Goal: Check status: Check status

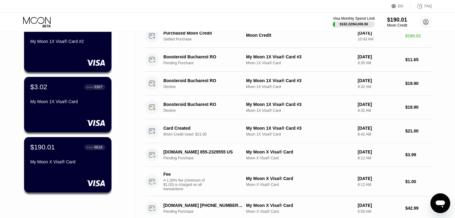
scroll to position [124, 0]
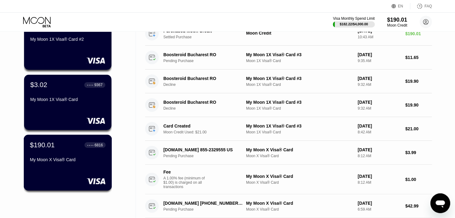
click at [70, 152] on div "$190.01 ● ● ● ● 6816 My Moon X Visa® Card" at bounding box center [68, 153] width 76 height 24
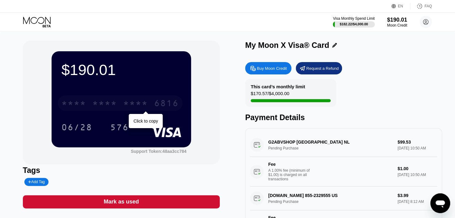
click at [107, 101] on div "* * * *" at bounding box center [104, 104] width 25 height 10
